Goal: Task Accomplishment & Management: Manage account settings

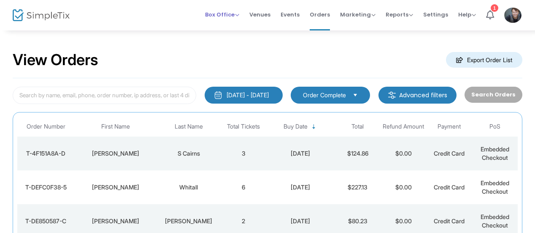
click at [214, 14] on span "Box Office" at bounding box center [222, 15] width 34 height 8
click at [225, 25] on li "Sell Tickets" at bounding box center [235, 28] width 60 height 16
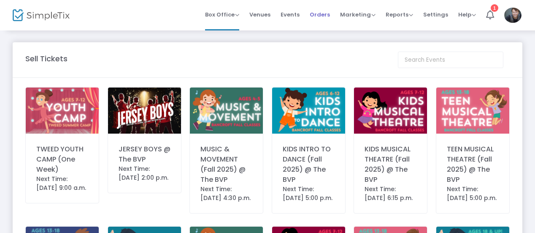
click at [322, 14] on span "Orders" at bounding box center [320, 15] width 20 height 22
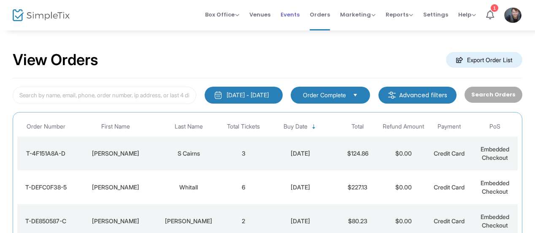
click at [295, 16] on span "Events" at bounding box center [290, 15] width 19 height 22
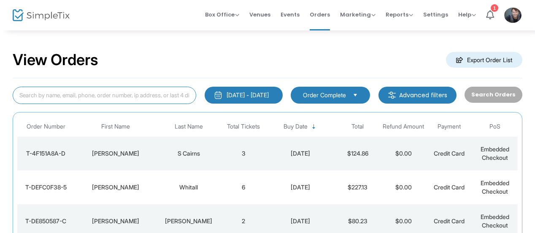
click at [139, 92] on input at bounding box center [105, 95] width 184 height 17
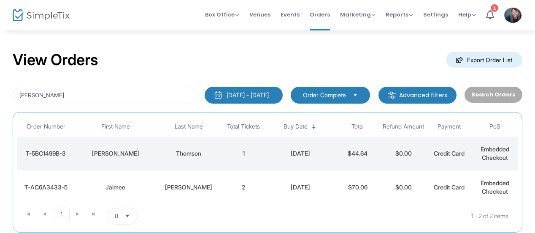
click at [211, 157] on td "Thomson" at bounding box center [189, 153] width 64 height 34
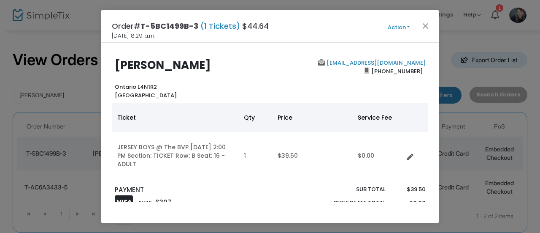
click at [401, 30] on button "Action" at bounding box center [399, 27] width 51 height 9
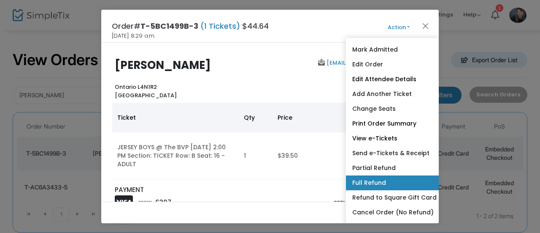
click at [402, 179] on link "Full Refund" at bounding box center [392, 182] width 93 height 15
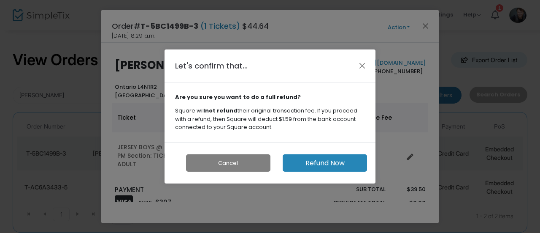
click at [334, 163] on button "Refund Now" at bounding box center [325, 162] width 84 height 17
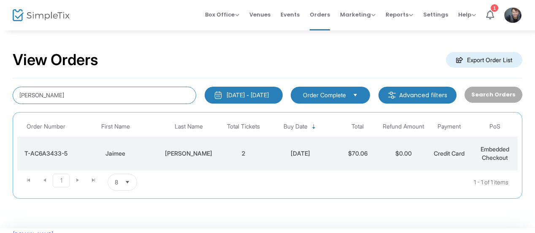
click at [157, 98] on input "[PERSON_NAME]" at bounding box center [105, 95] width 184 height 17
type input "a"
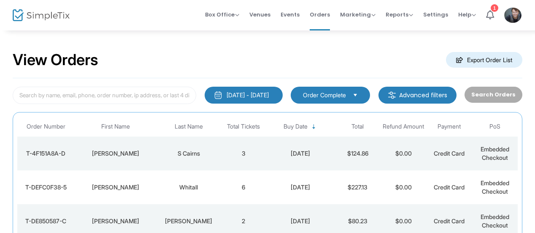
click at [205, 153] on div "S Cairns" at bounding box center [189, 153] width 60 height 8
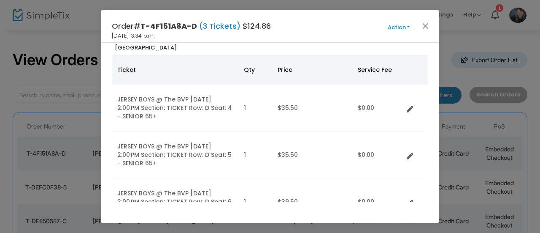
scroll to position [48, 0]
click at [422, 28] on button "Close" at bounding box center [425, 25] width 11 height 11
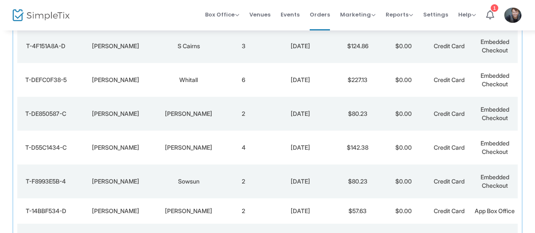
scroll to position [136, 0]
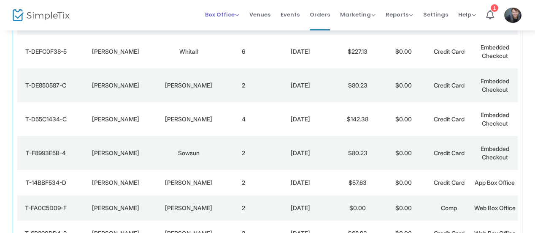
click at [234, 14] on span "Box Office" at bounding box center [222, 15] width 34 height 8
click at [237, 26] on li "Sell Tickets" at bounding box center [235, 28] width 60 height 16
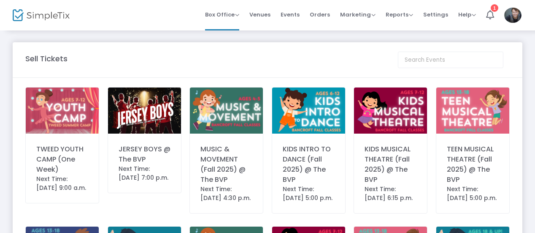
click at [131, 171] on div "Next Time: [DATE] 7:00 p.m." at bounding box center [145, 173] width 52 height 18
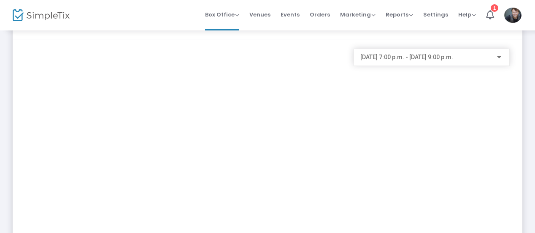
scroll to position [30, 0]
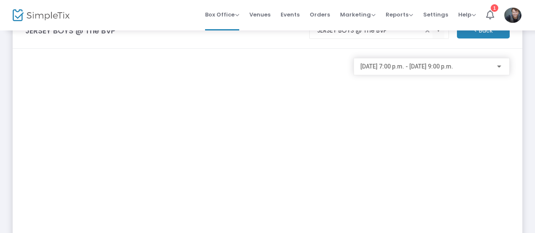
click at [489, 32] on m-button "< Back" at bounding box center [483, 31] width 53 height 16
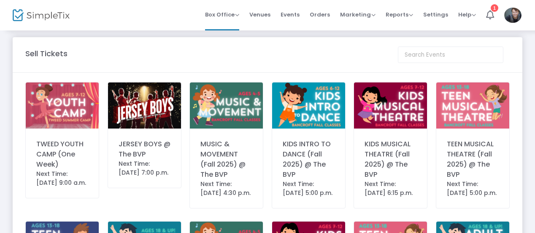
scroll to position [0, 0]
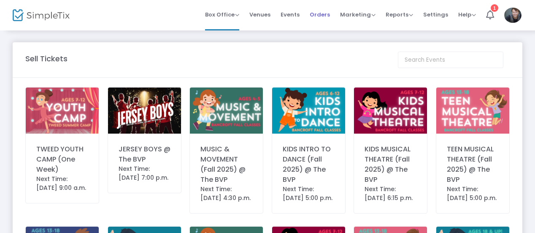
click at [323, 17] on span "Orders" at bounding box center [320, 15] width 20 height 22
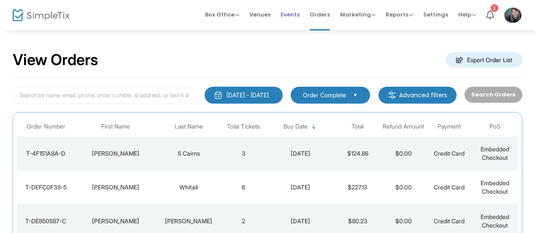
click at [288, 15] on span "Events" at bounding box center [290, 15] width 19 height 22
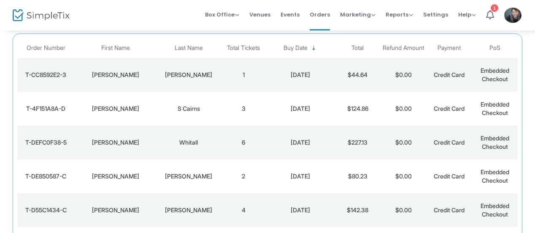
scroll to position [88, 0]
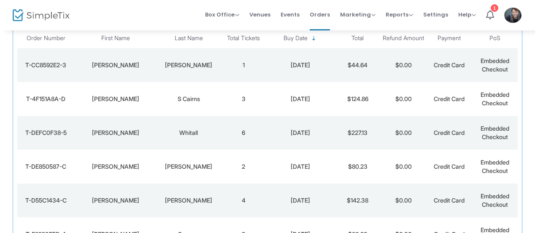
click at [244, 125] on td "6" at bounding box center [244, 133] width 46 height 34
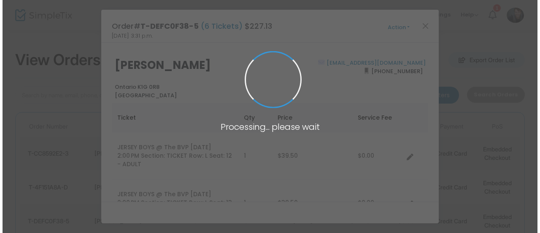
scroll to position [0, 0]
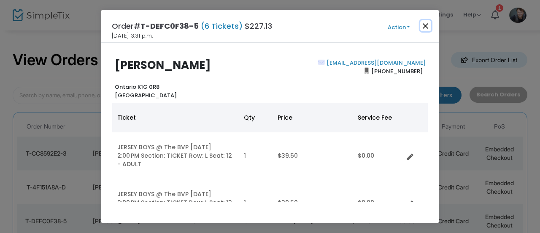
click at [423, 27] on button "Close" at bounding box center [425, 25] width 11 height 11
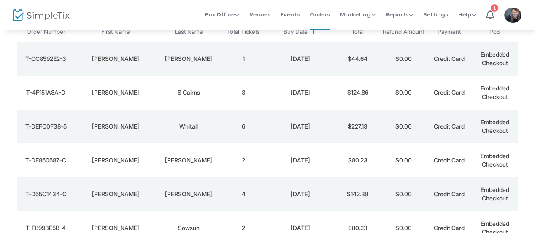
scroll to position [94, 0]
click at [227, 13] on span "Box Office" at bounding box center [222, 15] width 34 height 8
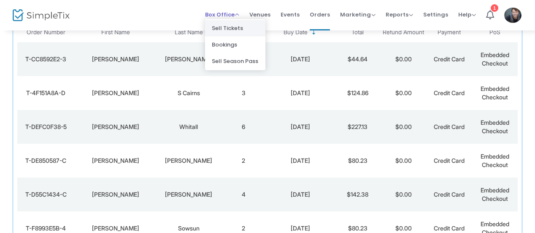
click at [232, 30] on li "Sell Tickets" at bounding box center [235, 28] width 60 height 16
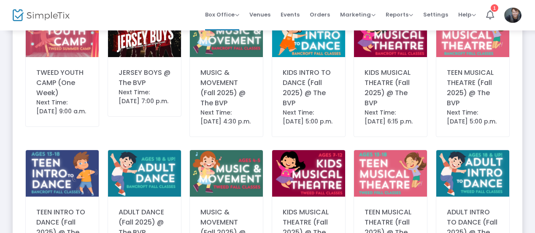
scroll to position [77, 0]
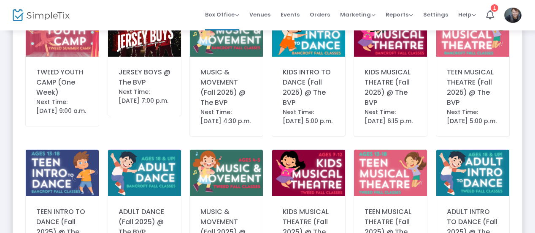
click at [139, 102] on div "Next Time: 2025-08-16 7:00 p.m." at bounding box center [145, 96] width 52 height 18
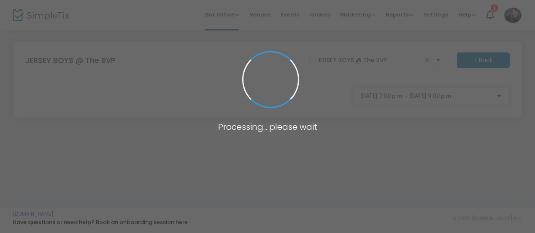
scroll to position [0, 0]
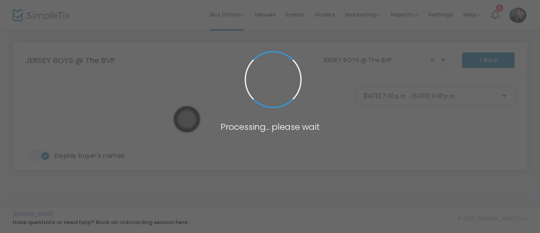
click at [388, 99] on body "Processing... please wait Box Office Sell Tickets Bookings Sell Season Pass Ven…" at bounding box center [270, 116] width 540 height 233
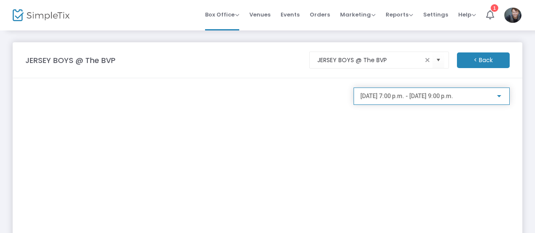
click at [374, 96] on span "2025-08-16 @ 7:00 p.m. - 2025-08-16 @ 9:00 p.m." at bounding box center [407, 95] width 93 height 7
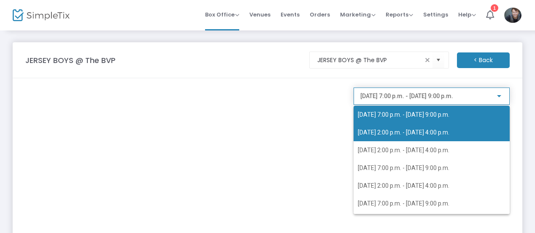
click at [370, 130] on span "2025-08-17 @ 2:00 p.m. - 2025-08-17 @ 4:00 p.m." at bounding box center [404, 132] width 92 height 7
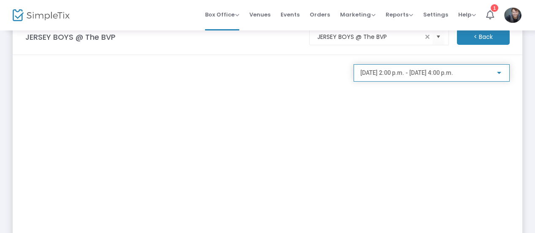
scroll to position [23, 0]
click at [470, 41] on m-button "< Back" at bounding box center [483, 38] width 53 height 16
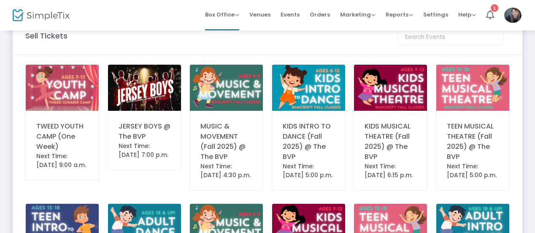
scroll to position [528, 0]
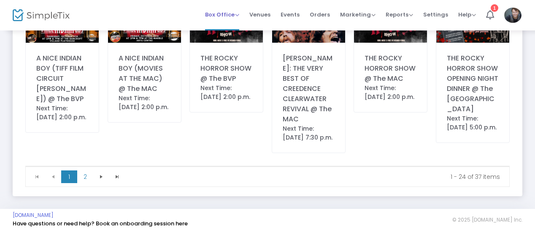
click at [225, 16] on span "Box Office" at bounding box center [222, 15] width 34 height 8
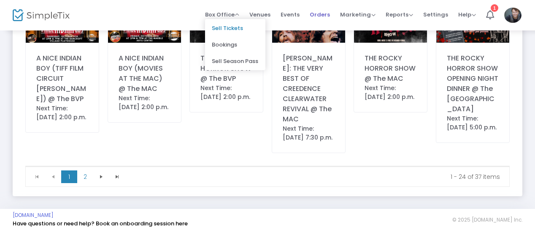
click at [320, 11] on span "Orders" at bounding box center [320, 15] width 20 height 22
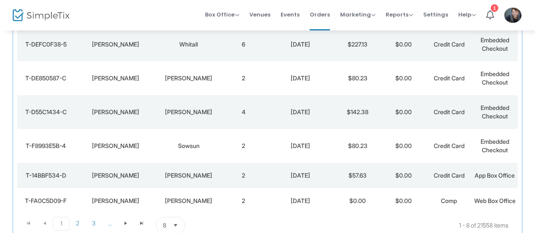
scroll to position [152, 0]
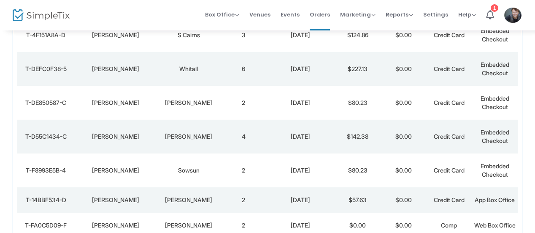
click at [218, 138] on div "[PERSON_NAME]" at bounding box center [189, 136] width 60 height 8
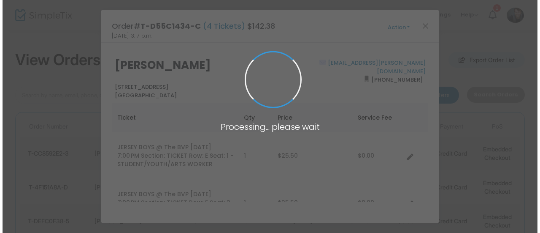
scroll to position [0, 0]
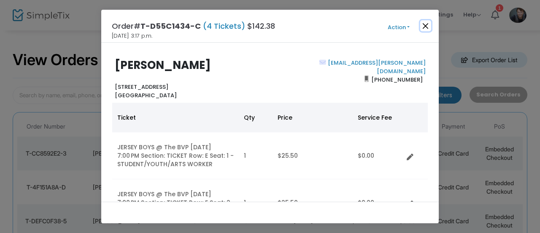
click at [427, 23] on button "Close" at bounding box center [425, 25] width 11 height 11
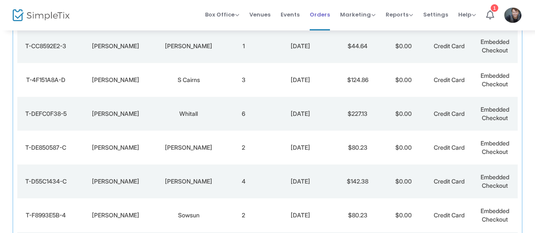
scroll to position [136, 0]
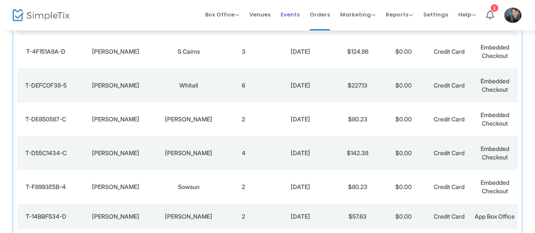
click at [294, 13] on span "Events" at bounding box center [290, 15] width 19 height 22
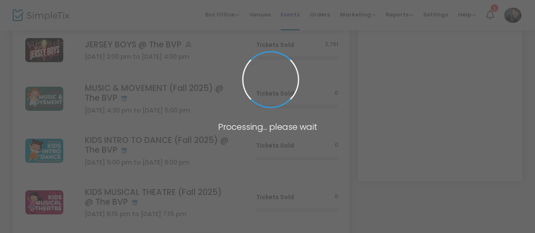
scroll to position [232, 0]
